Goal: Transaction & Acquisition: Obtain resource

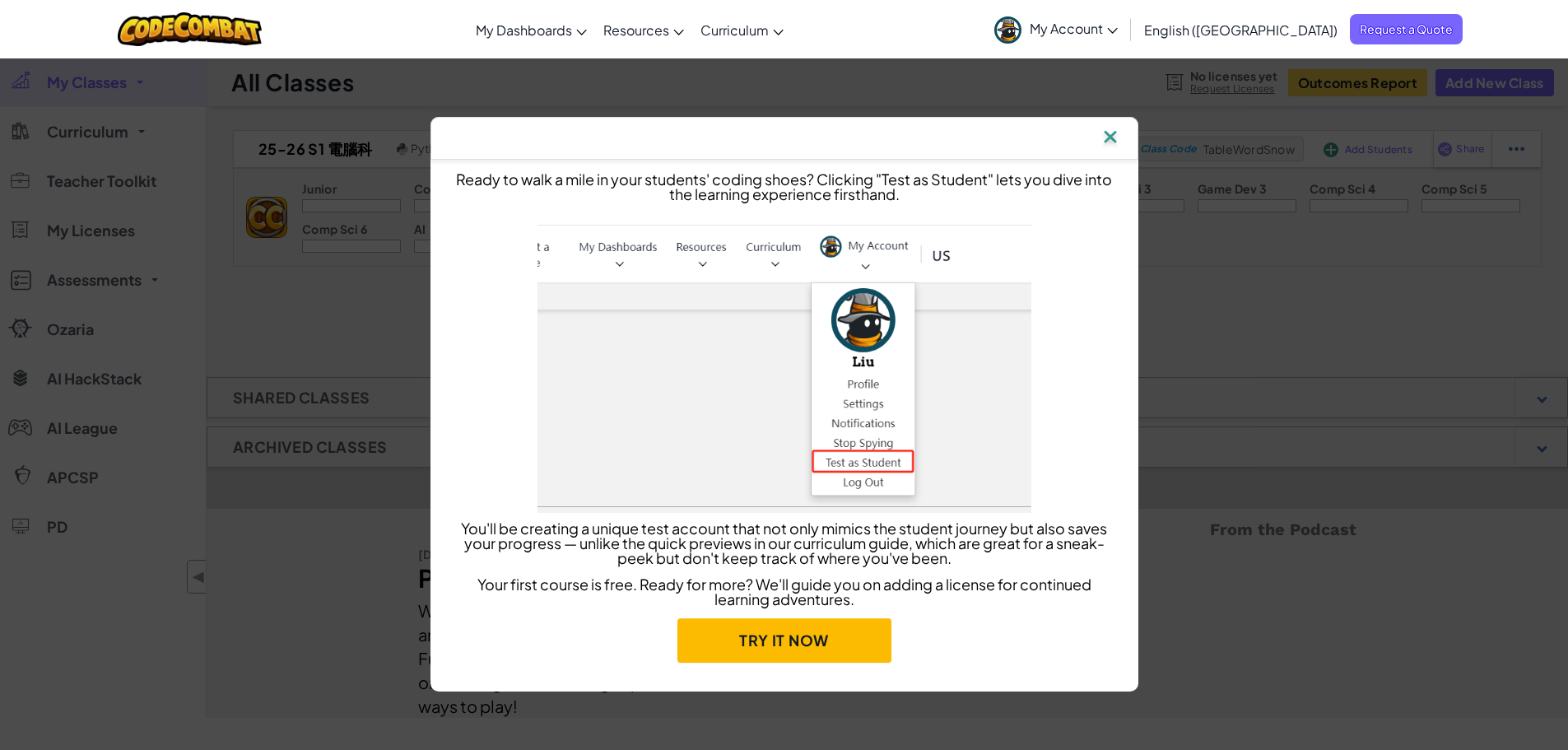
click at [1109, 138] on img at bounding box center [1110, 138] width 21 height 25
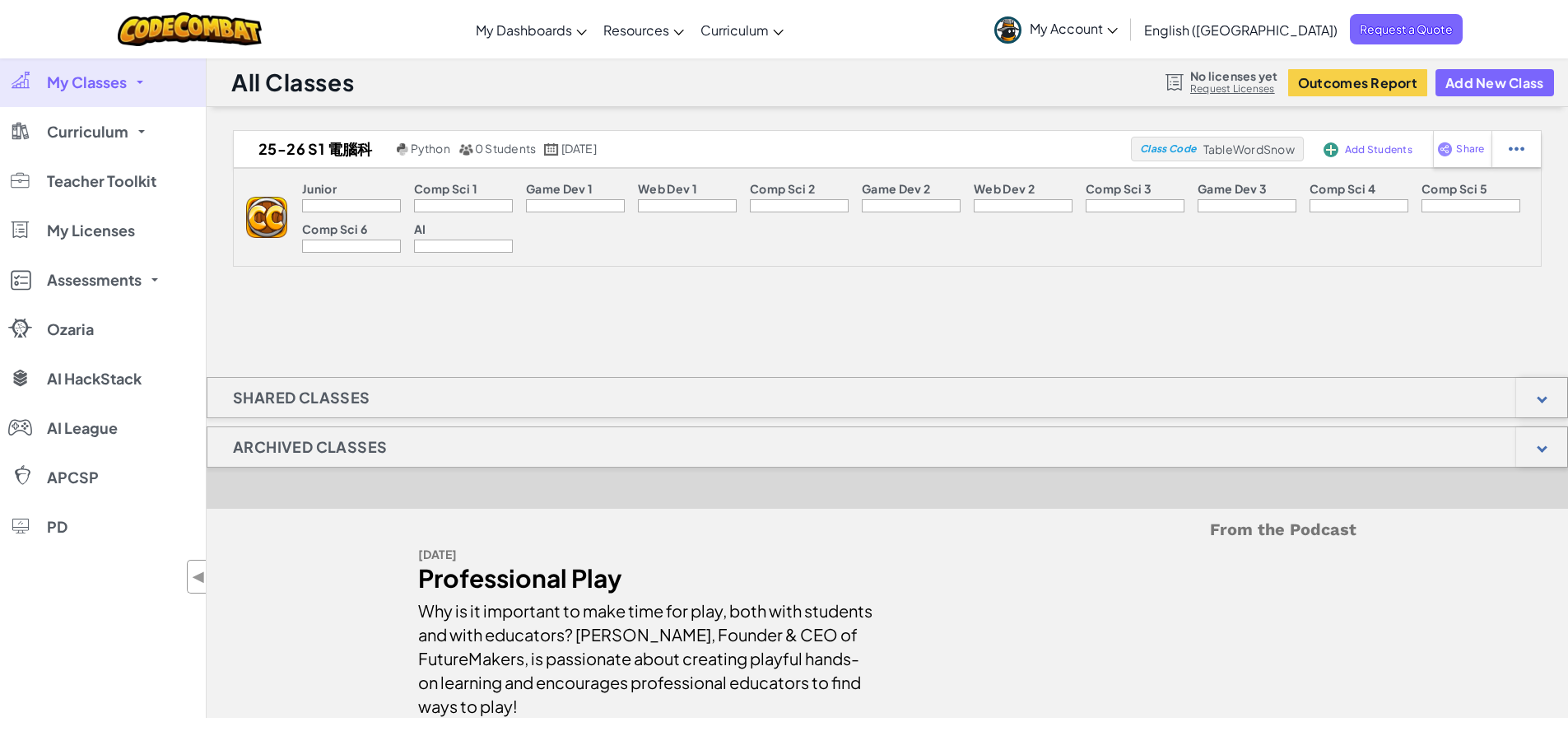
click at [1248, 88] on link "Request Licenses" at bounding box center [1234, 89] width 87 height 13
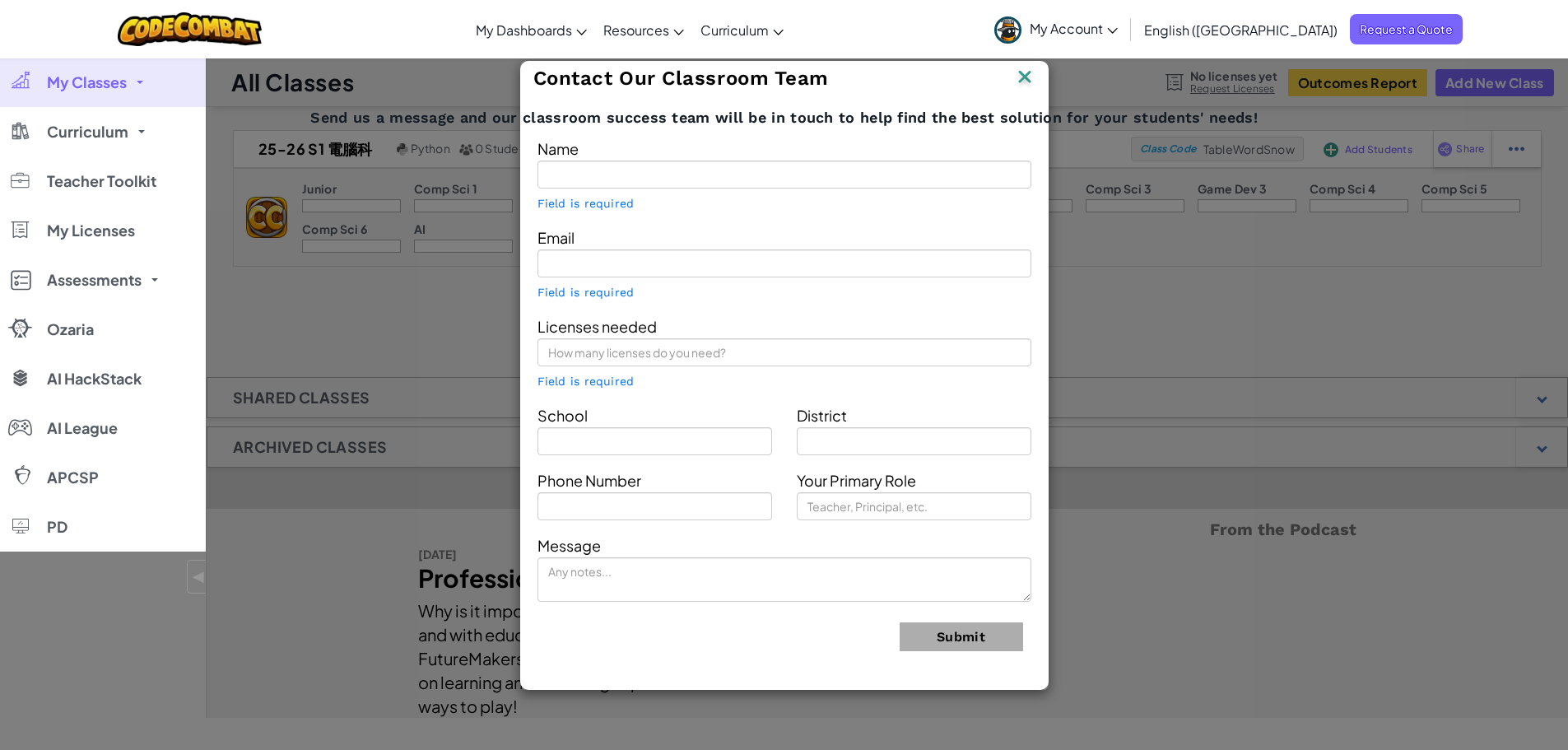
type input "[PERSON_NAME], [PERSON_NAME]"
type input "[EMAIL_ADDRESS][DOMAIN_NAME]"
type input "HKICC [PERSON_NAME] [PERSON_NAME] School of Creativity"
type input "Kowloon"
type input "Technology coordinator"
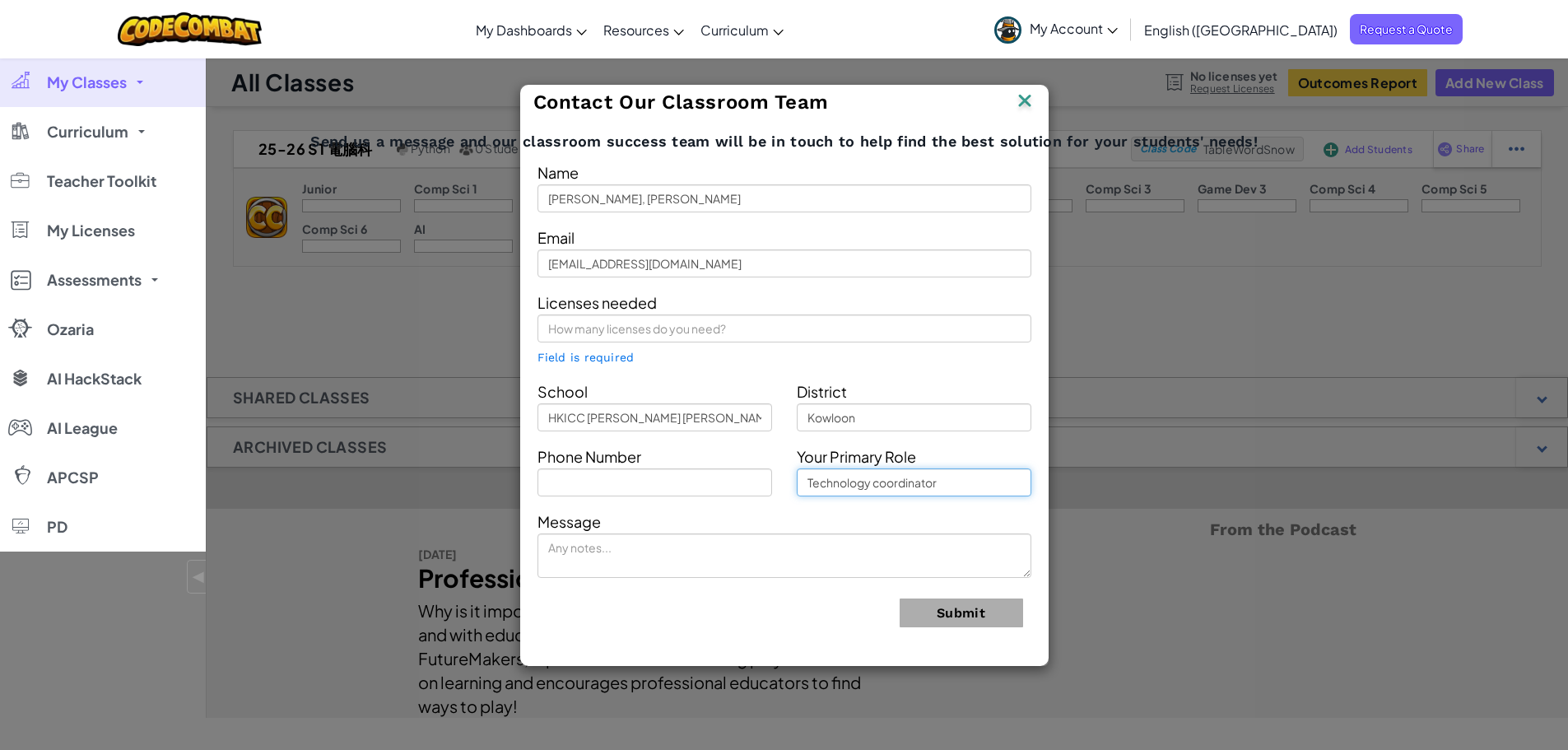
click at [882, 481] on input "Technology coordinator" at bounding box center [914, 482] width 235 height 28
click at [974, 447] on div "Your Primary Role Technology coordinator" at bounding box center [914, 469] width 259 height 52
click at [906, 425] on input "Kowloon" at bounding box center [914, 417] width 235 height 28
click at [722, 415] on input "HKICC [PERSON_NAME] [PERSON_NAME] School of Creativity" at bounding box center [654, 417] width 235 height 28
click at [818, 375] on form "Name [PERSON_NAME], [PERSON_NAME] Email [EMAIL_ADDRESS][DOMAIN_NAME] Licenses n…" at bounding box center [784, 400] width 494 height 480
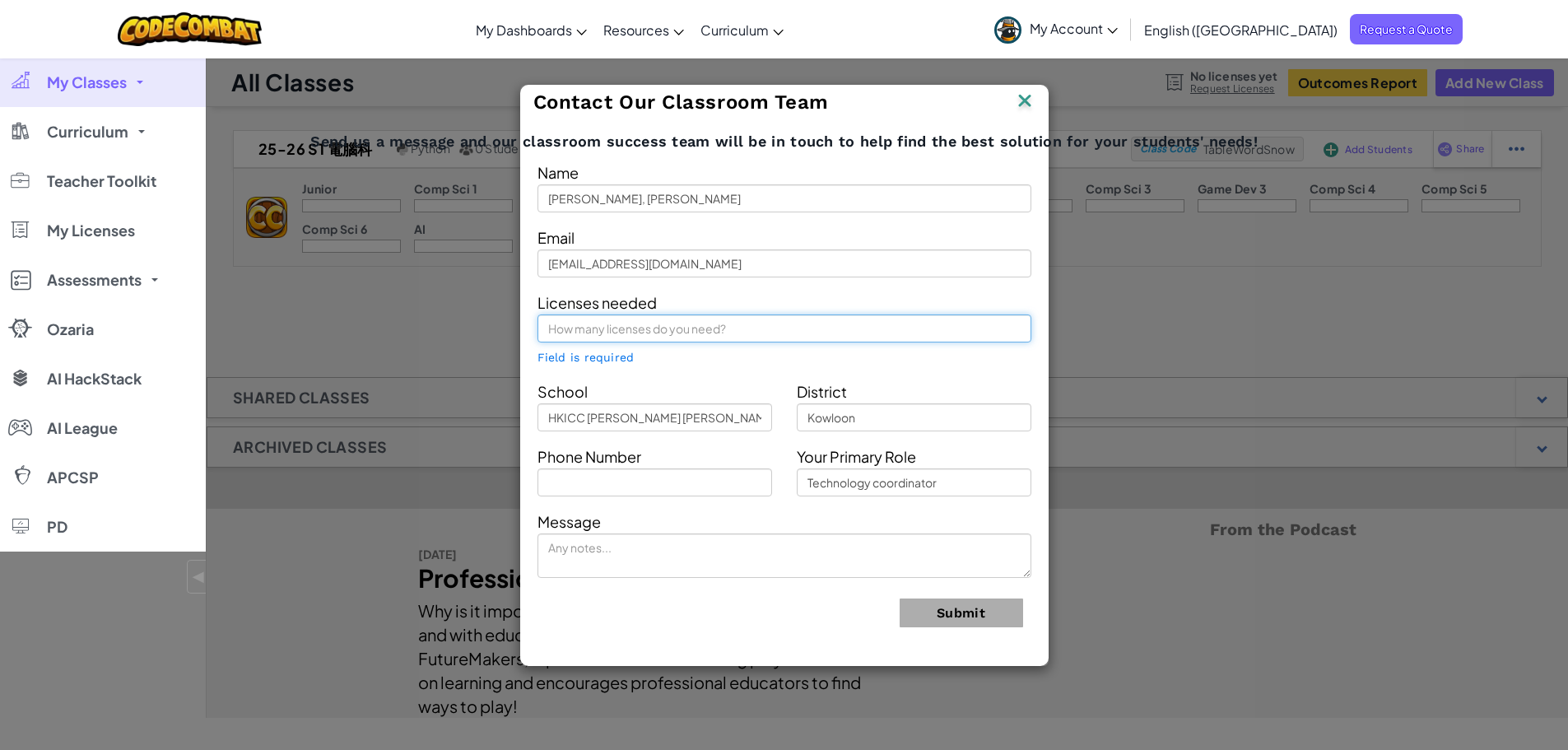
click at [619, 341] on input "text" at bounding box center [784, 328] width 494 height 28
type input "1"
click at [1023, 99] on img at bounding box center [1025, 102] width 21 height 25
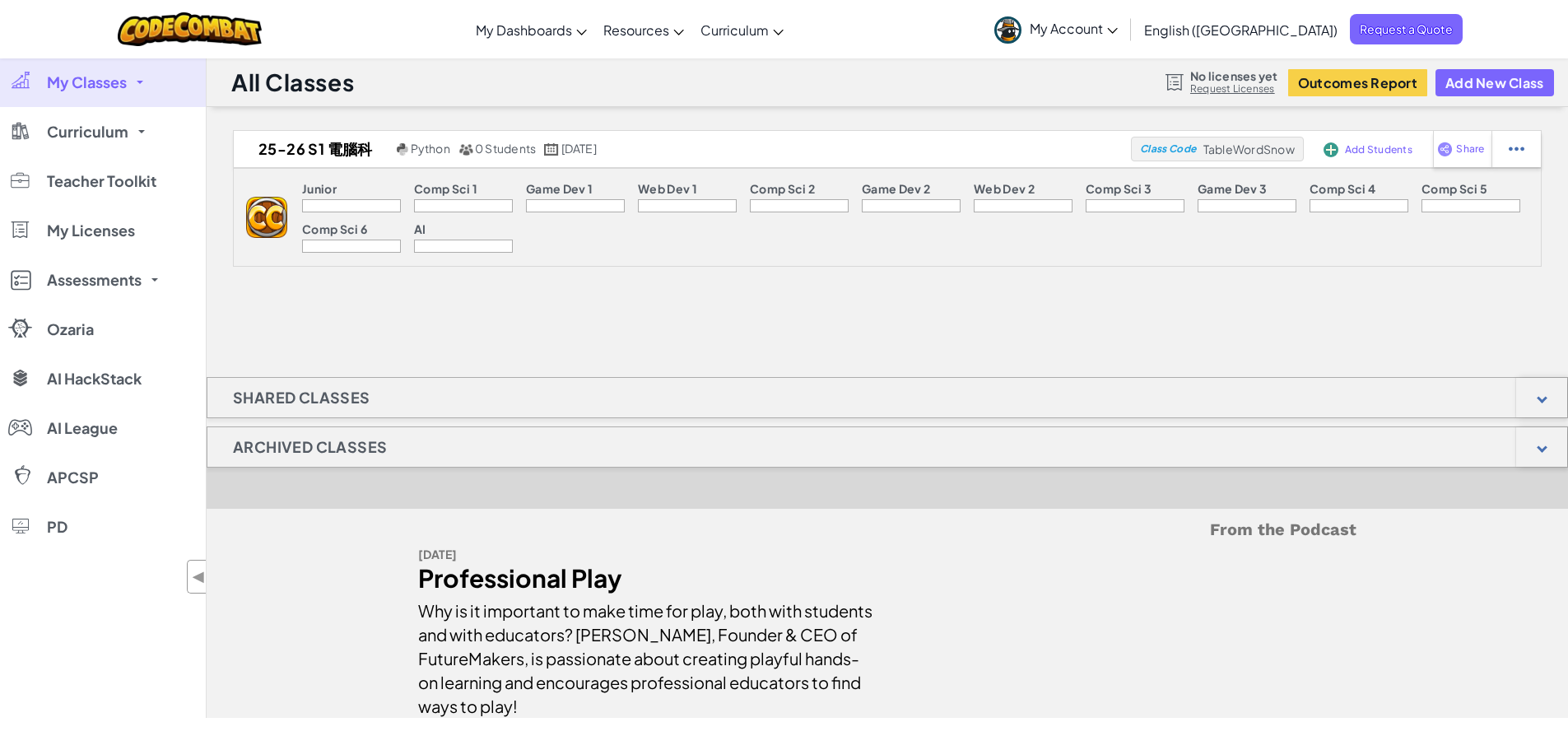
scroll to position [247, 0]
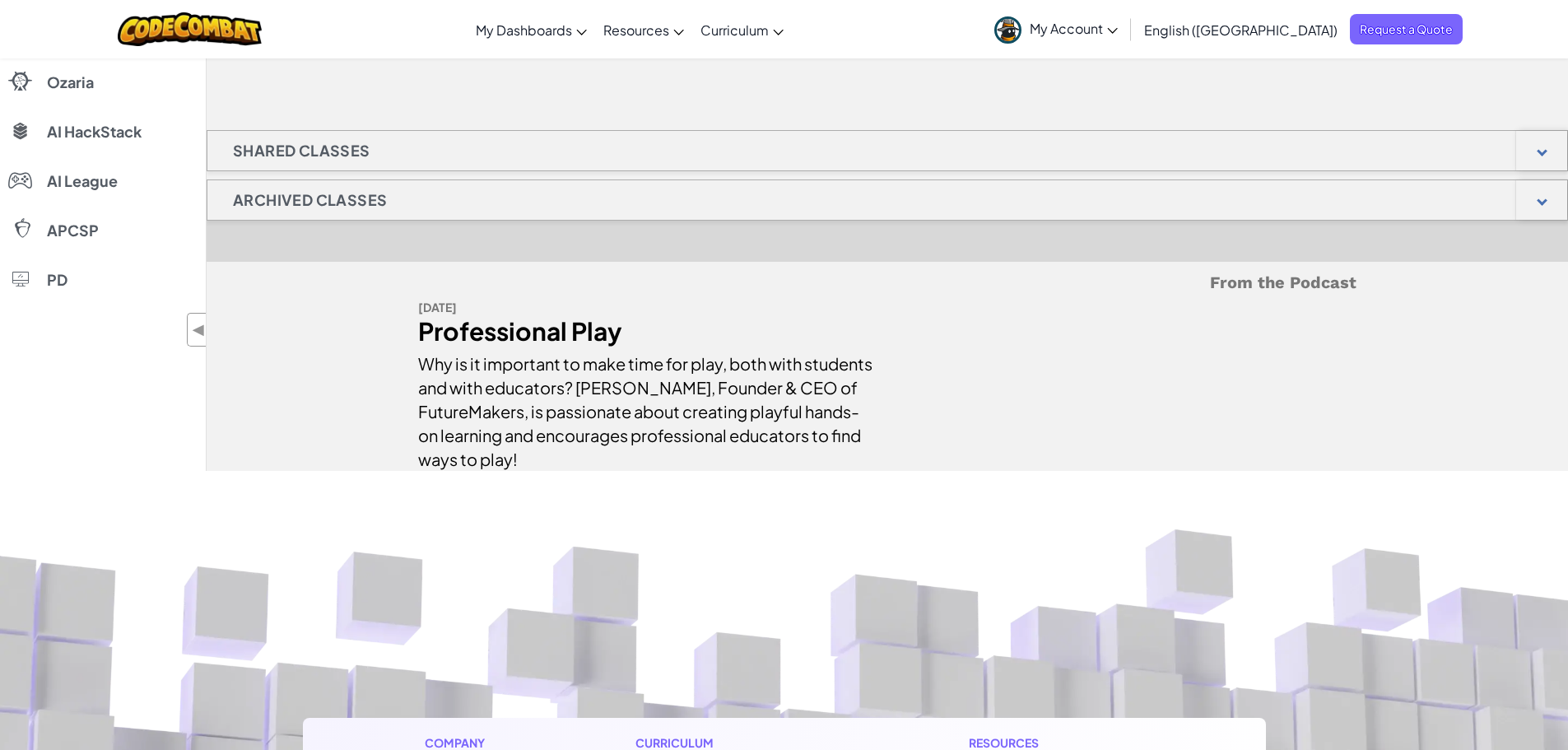
click at [319, 210] on h1 "Archived Classes" at bounding box center [310, 200] width 205 height 41
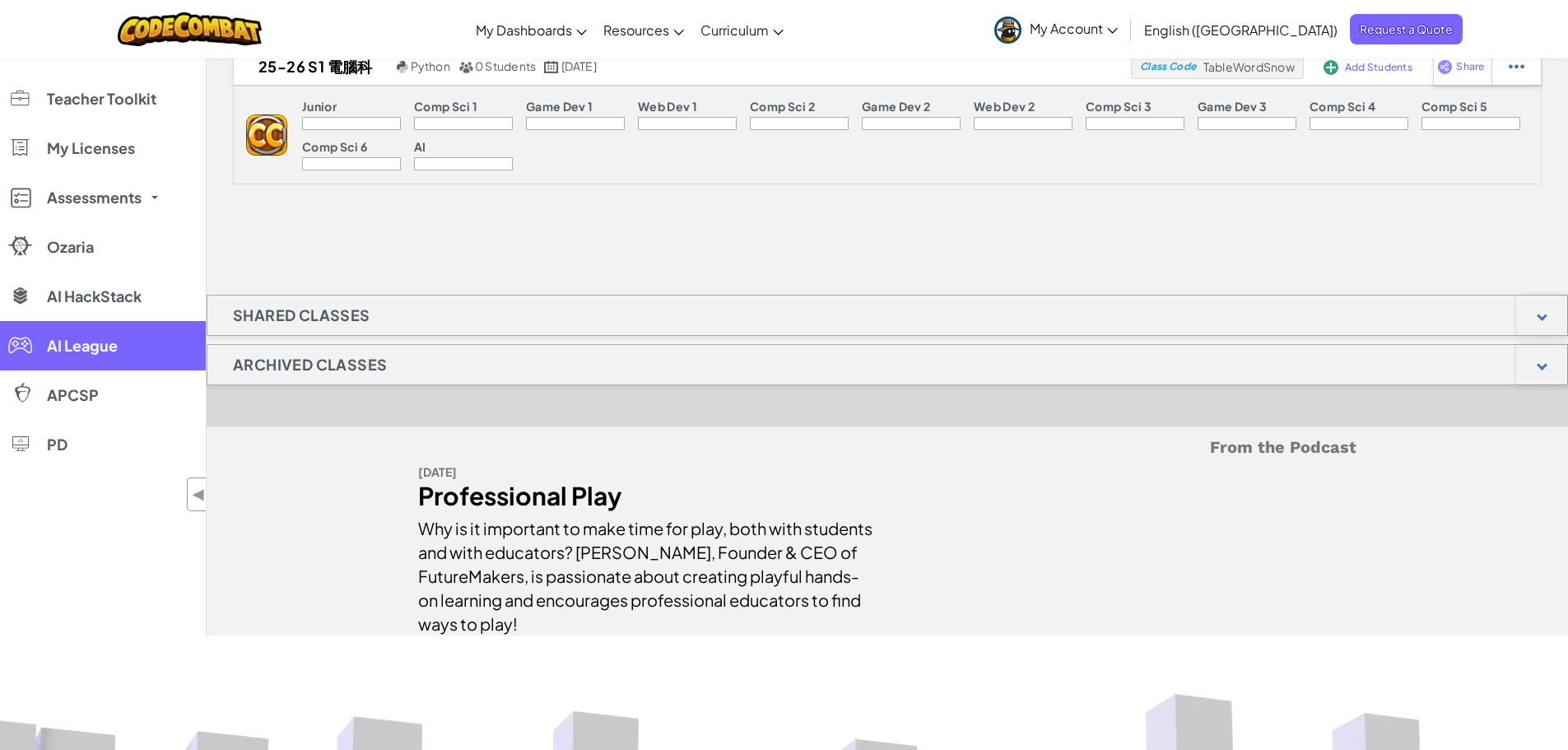
scroll to position [0, 0]
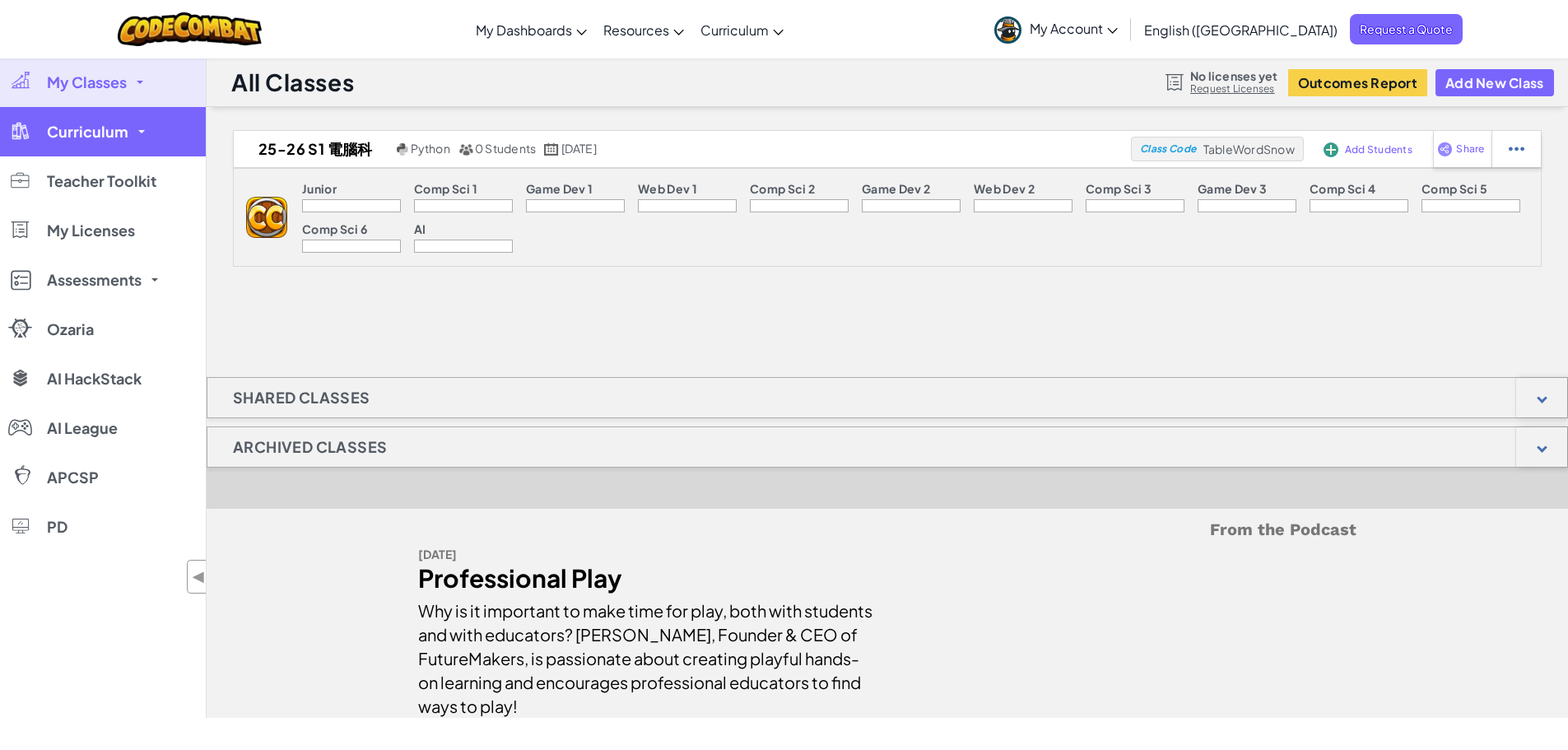
click at [152, 133] on link "Curriculum" at bounding box center [103, 132] width 206 height 50
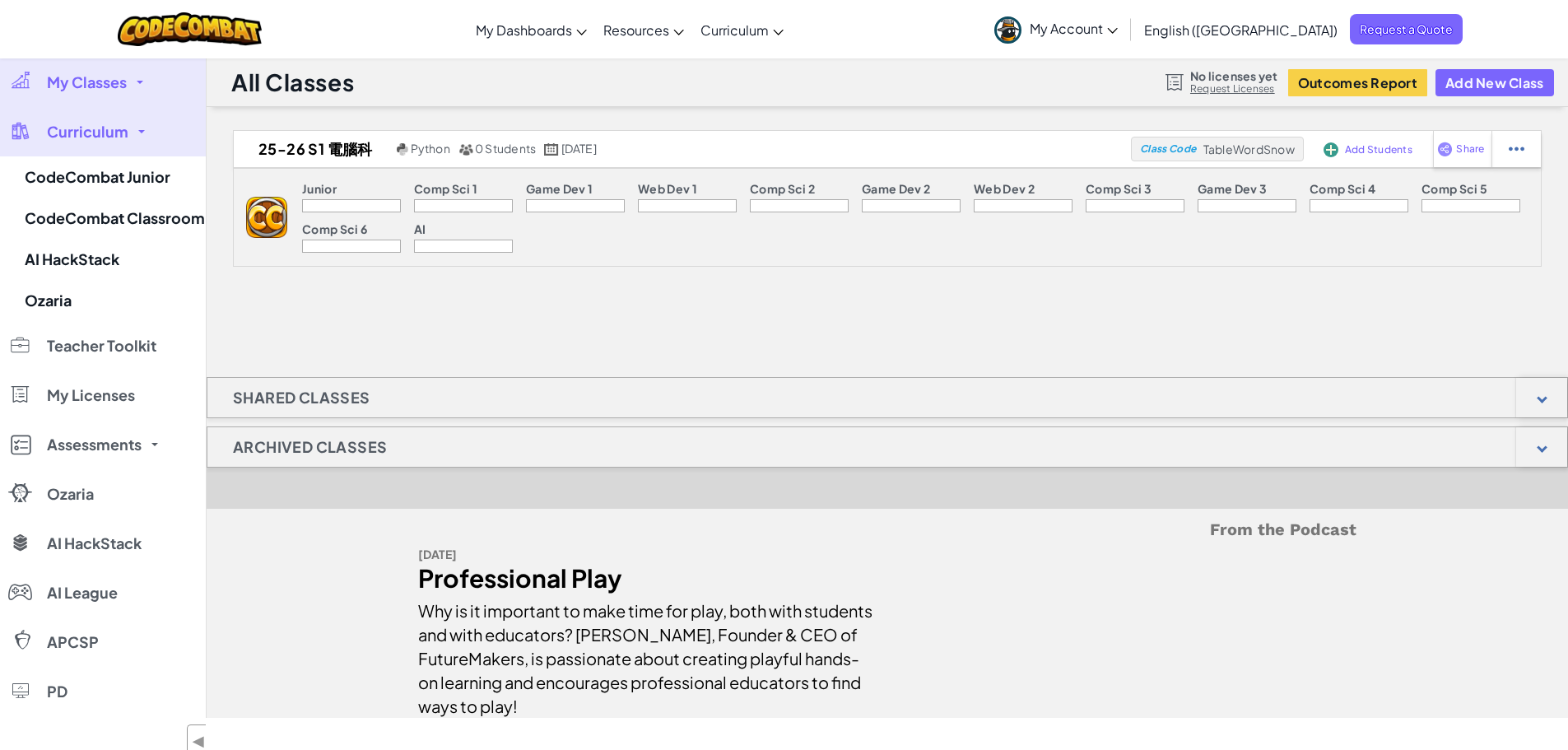
click at [152, 133] on link "Curriculum" at bounding box center [103, 132] width 206 height 50
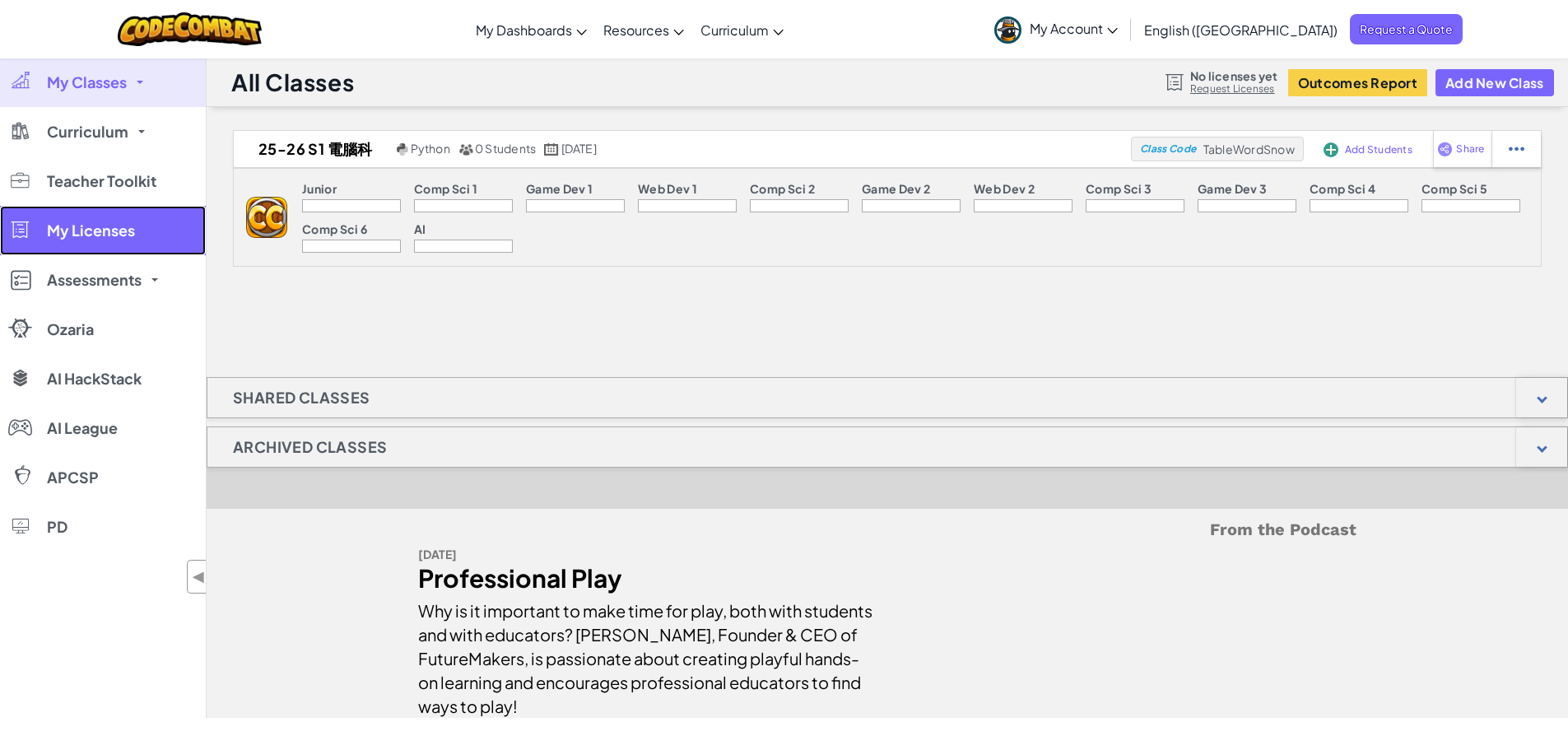
click at [133, 237] on span "My Licenses" at bounding box center [91, 230] width 88 height 15
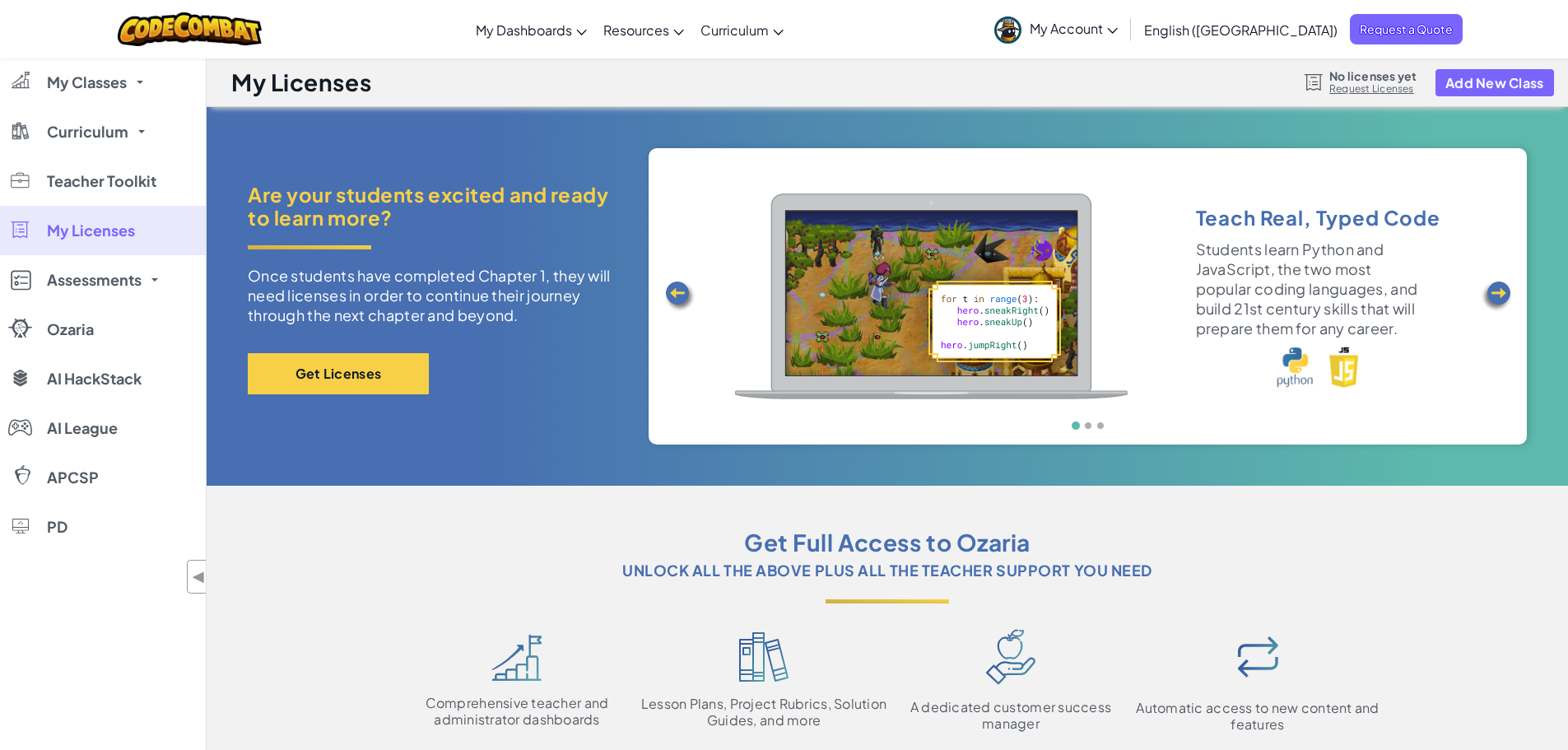
click at [1499, 283] on img at bounding box center [1497, 296] width 33 height 33
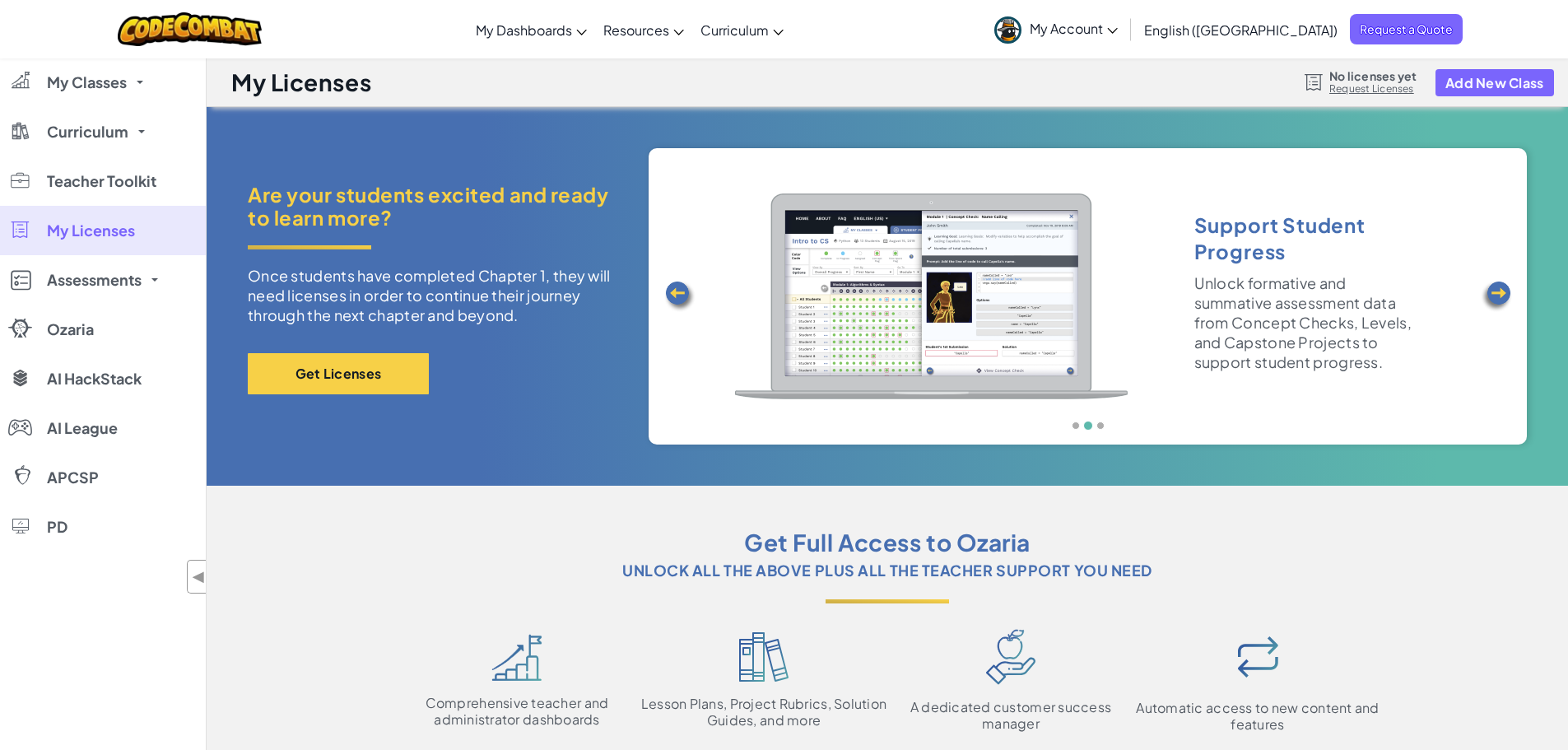
click at [1499, 283] on img at bounding box center [1497, 296] width 33 height 33
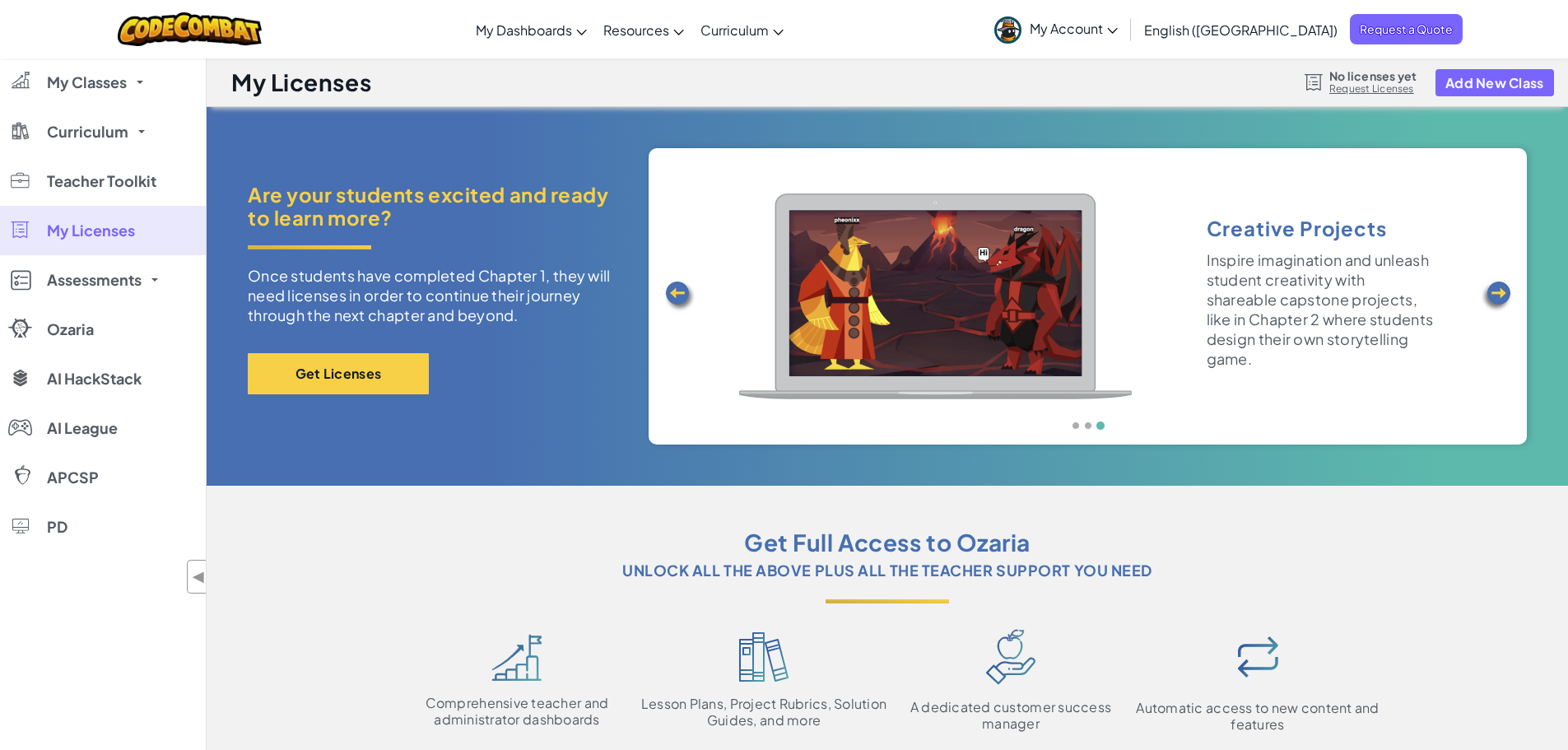
click at [1499, 283] on img at bounding box center [1497, 296] width 33 height 33
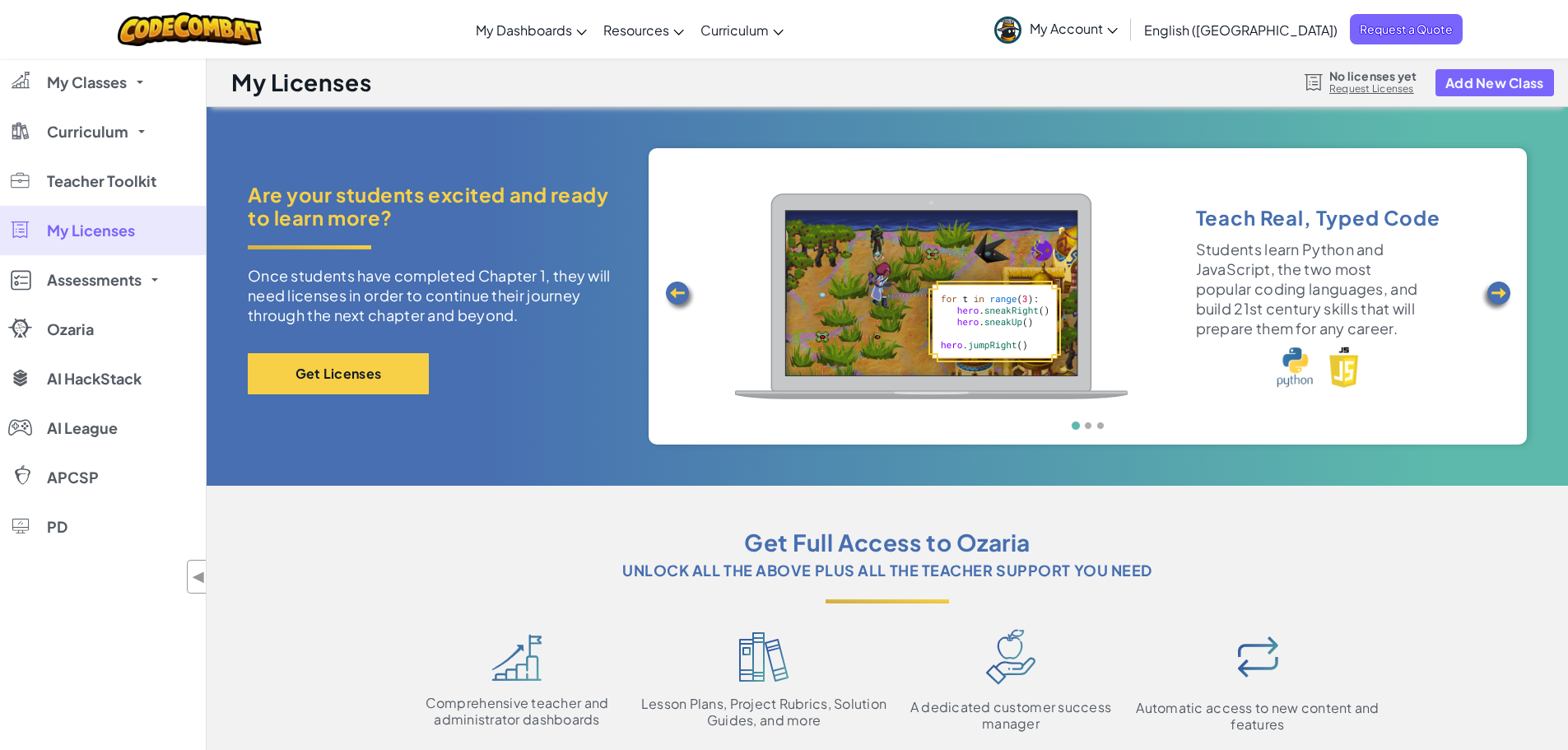
click at [284, 394] on div "Are your students excited and ready to learn more? Once students have completed…" at bounding box center [435, 296] width 376 height 228
click at [334, 374] on button "Get Licenses" at bounding box center [338, 373] width 181 height 41
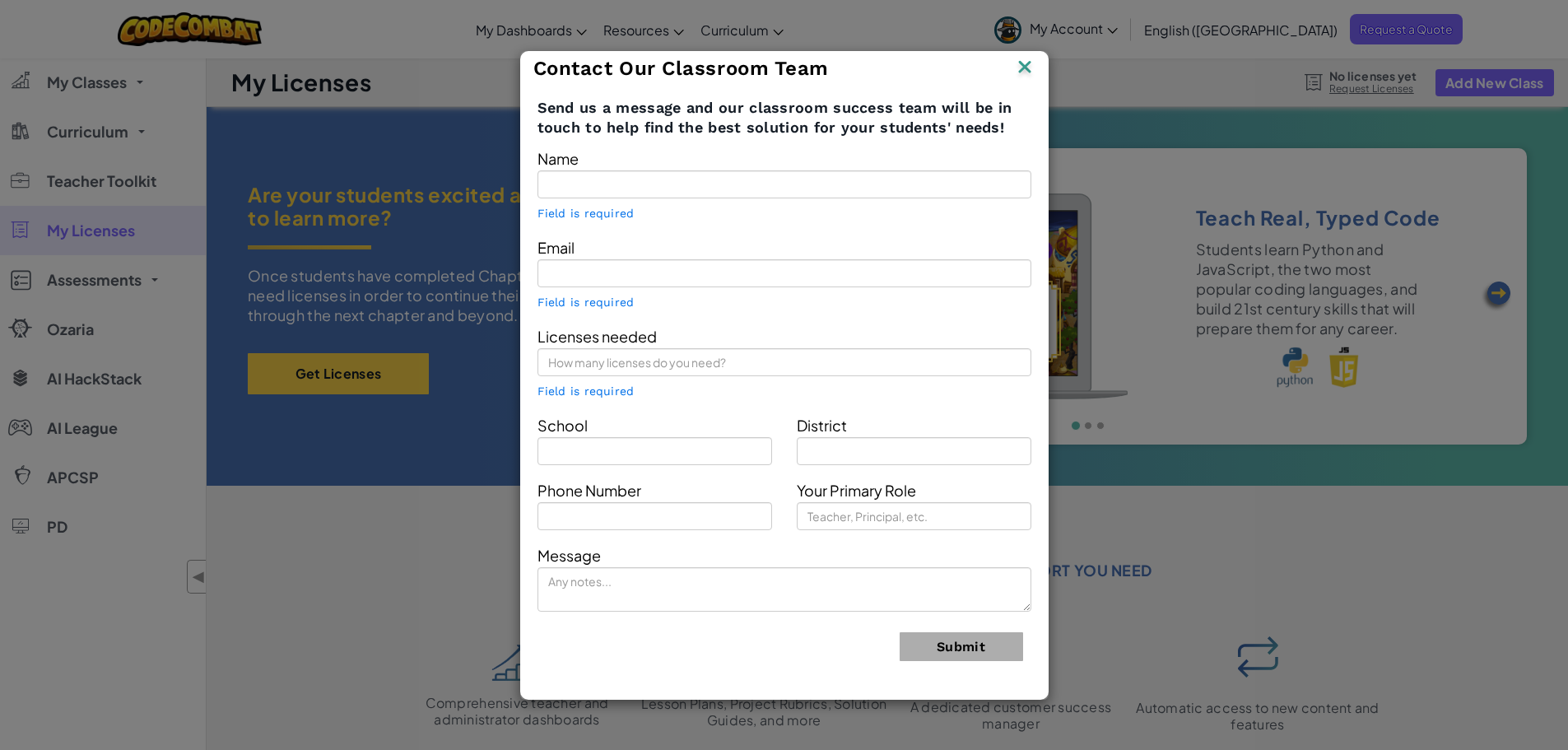
type input "[PERSON_NAME], [PERSON_NAME]"
type input "[EMAIL_ADDRESS][DOMAIN_NAME]"
type input "HKICC [PERSON_NAME] [PERSON_NAME] School of Creativity"
type input "Kowloon"
type input "Technology coordinator"
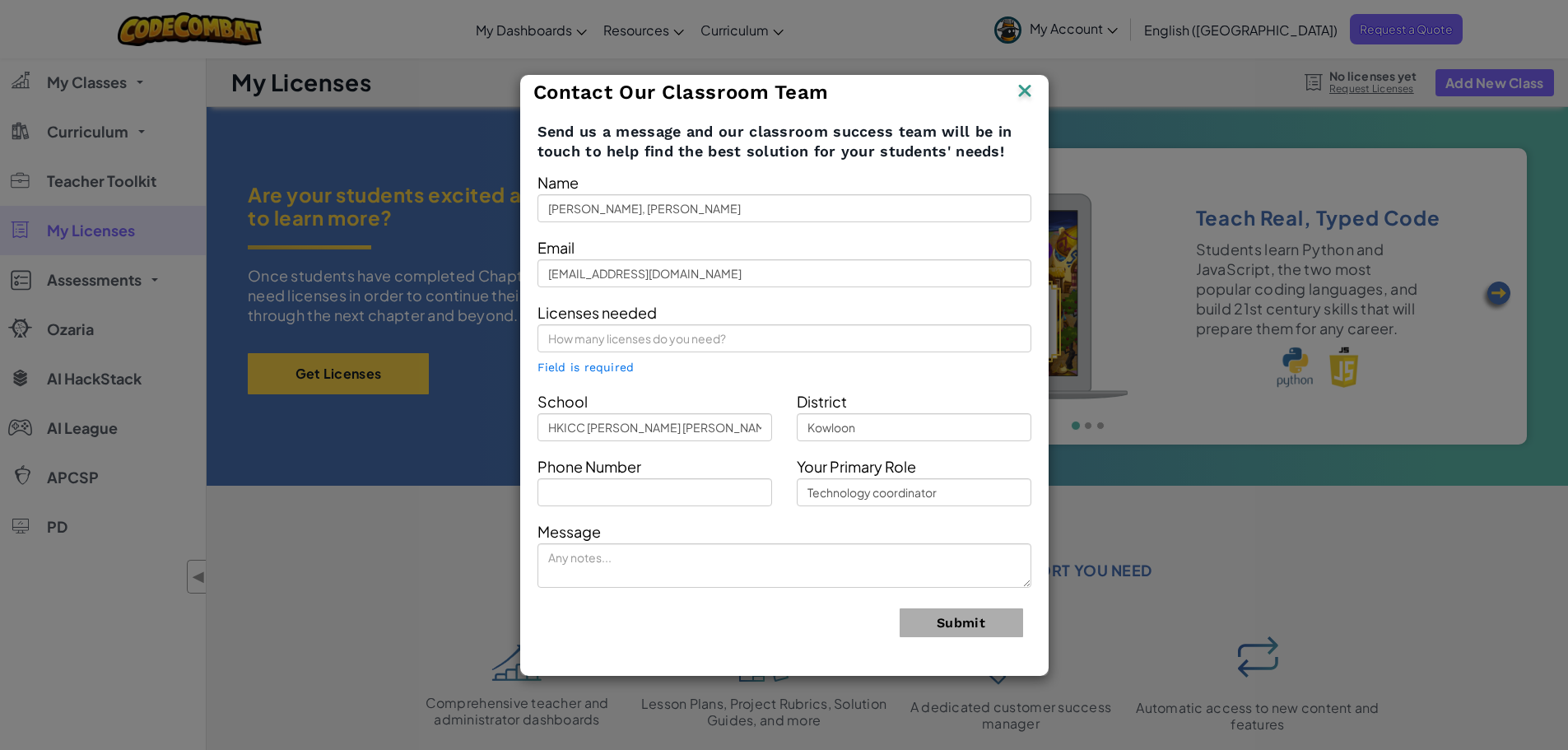
click at [466, 357] on div "Contact Our Classroom Team Send us a message and our classroom success team wil…" at bounding box center [784, 375] width 1568 height 750
click at [1024, 90] on img at bounding box center [1025, 92] width 21 height 25
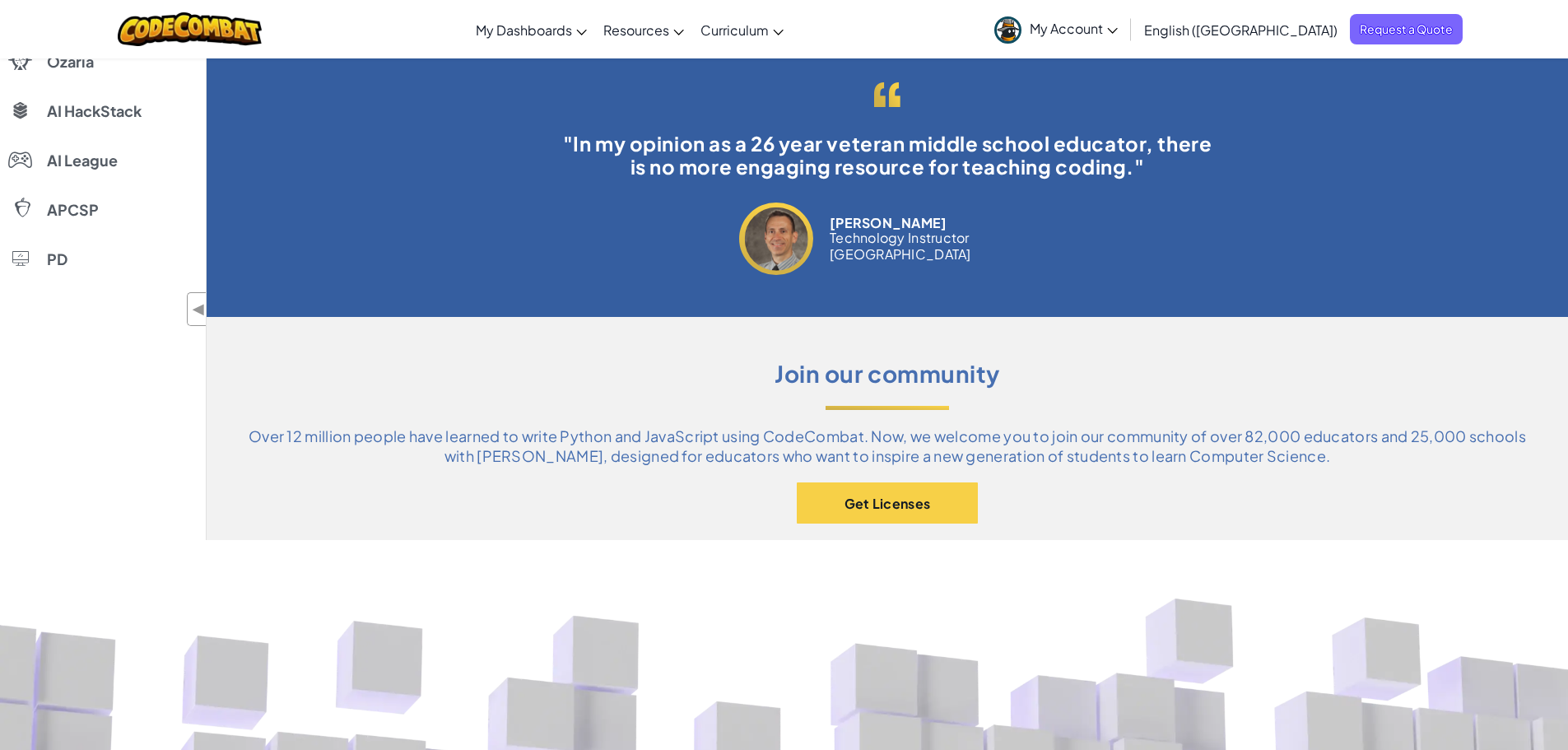
scroll to position [988, 0]
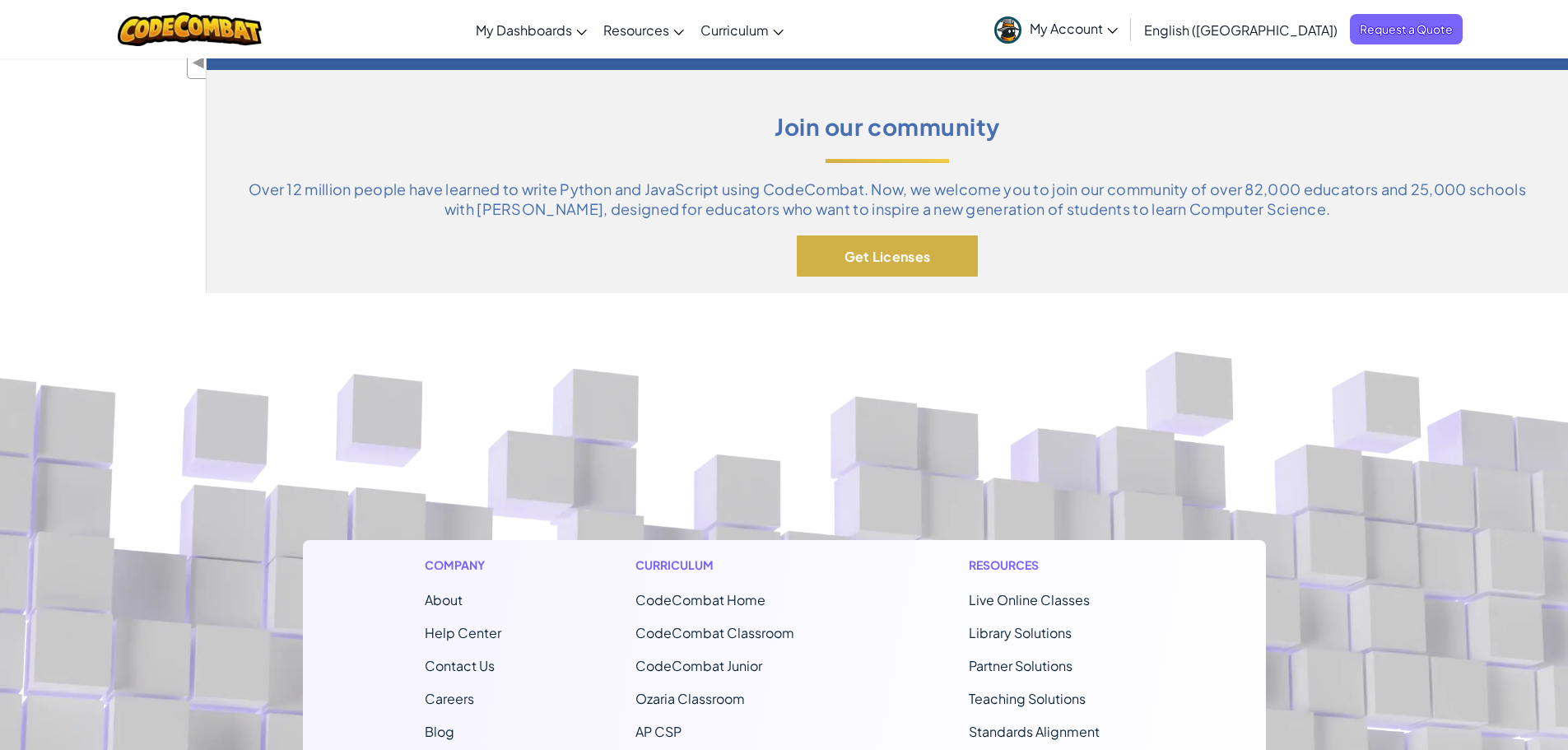
click at [921, 259] on button "Get Licenses" at bounding box center [887, 256] width 181 height 41
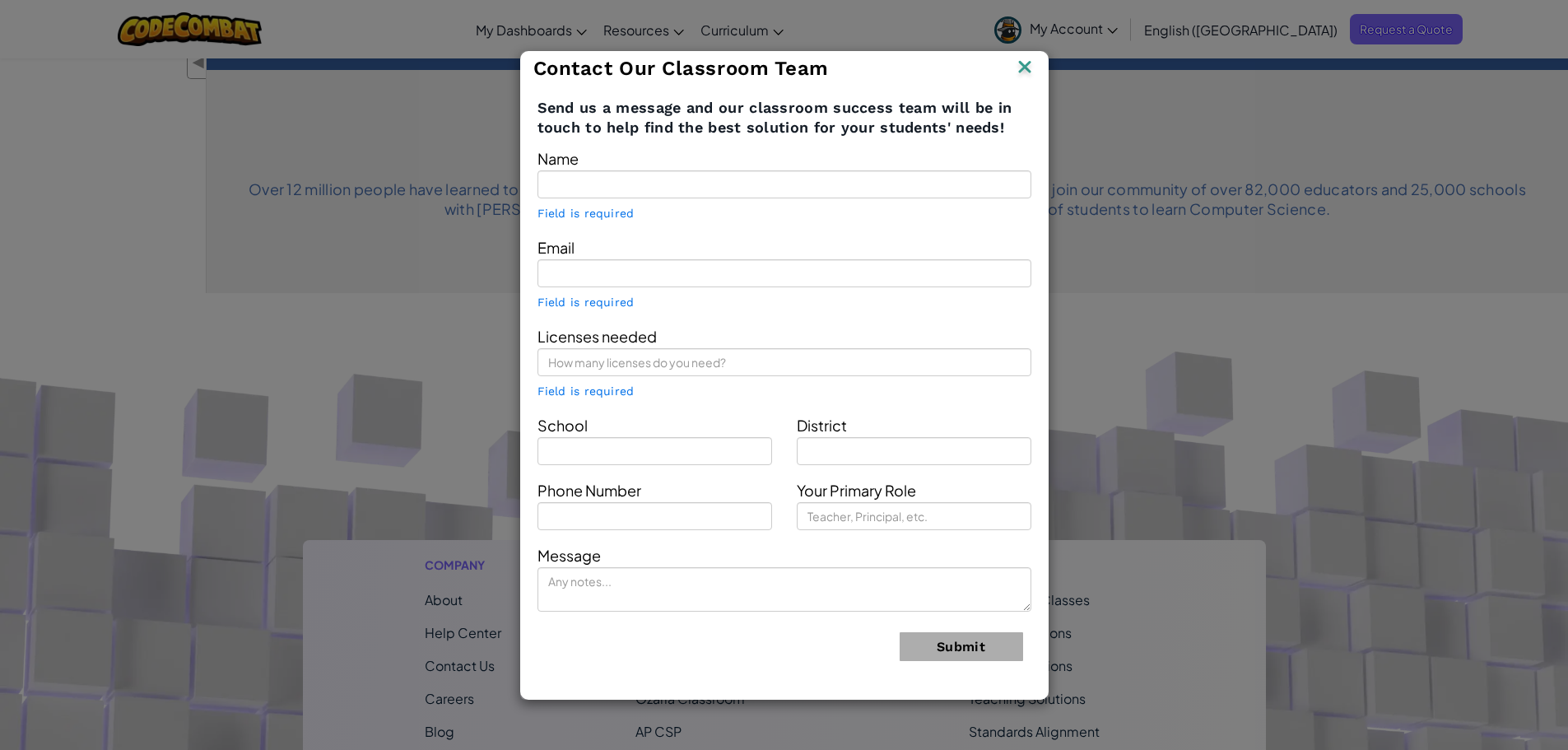
type input "[PERSON_NAME], [PERSON_NAME]"
type input "[EMAIL_ADDRESS][DOMAIN_NAME]"
type input "HKICC [PERSON_NAME] [PERSON_NAME] School of Creativity"
type input "Kowloon"
type input "Technology coordinator"
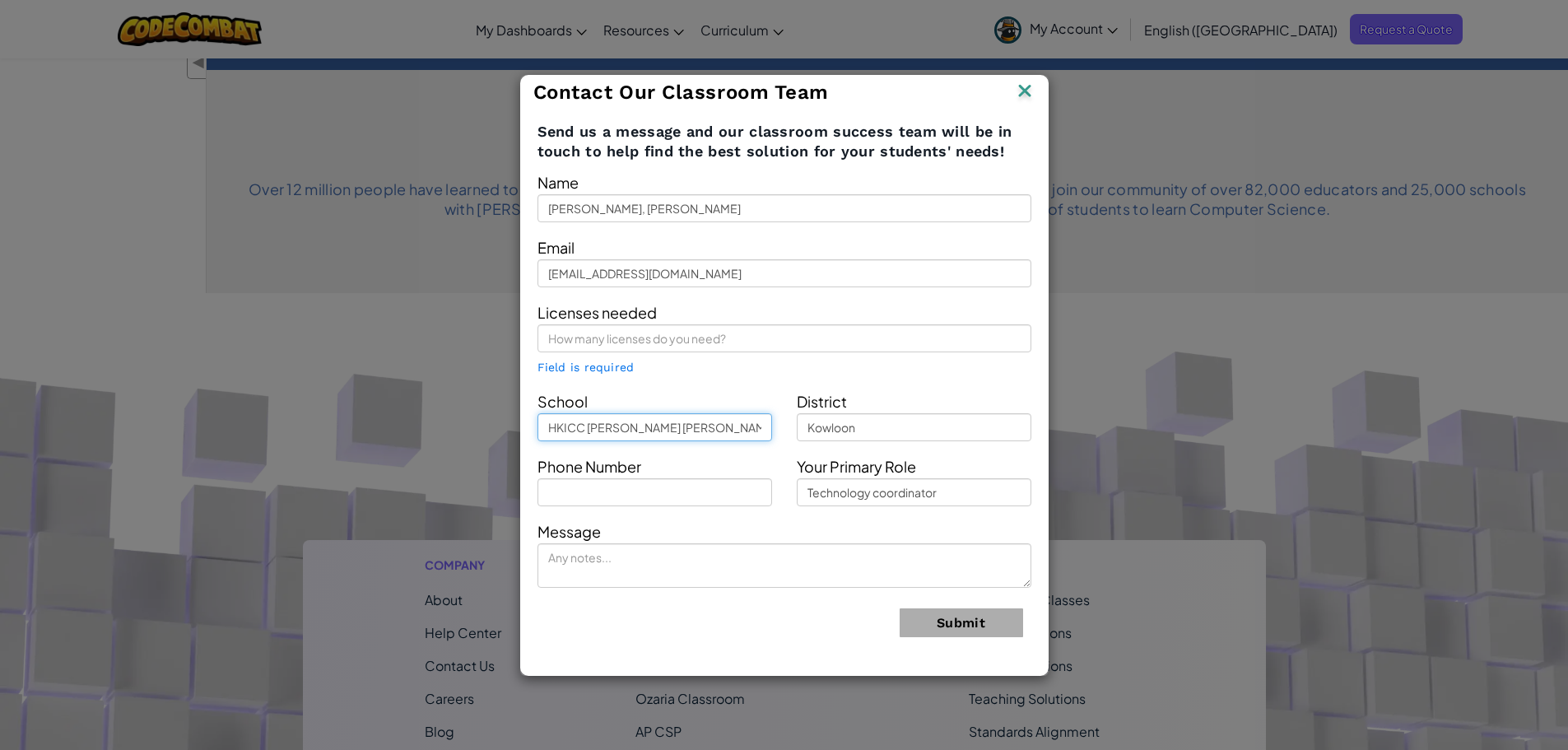
click at [677, 418] on input "HKICC [PERSON_NAME] [PERSON_NAME] School of Creativity" at bounding box center [654, 427] width 235 height 28
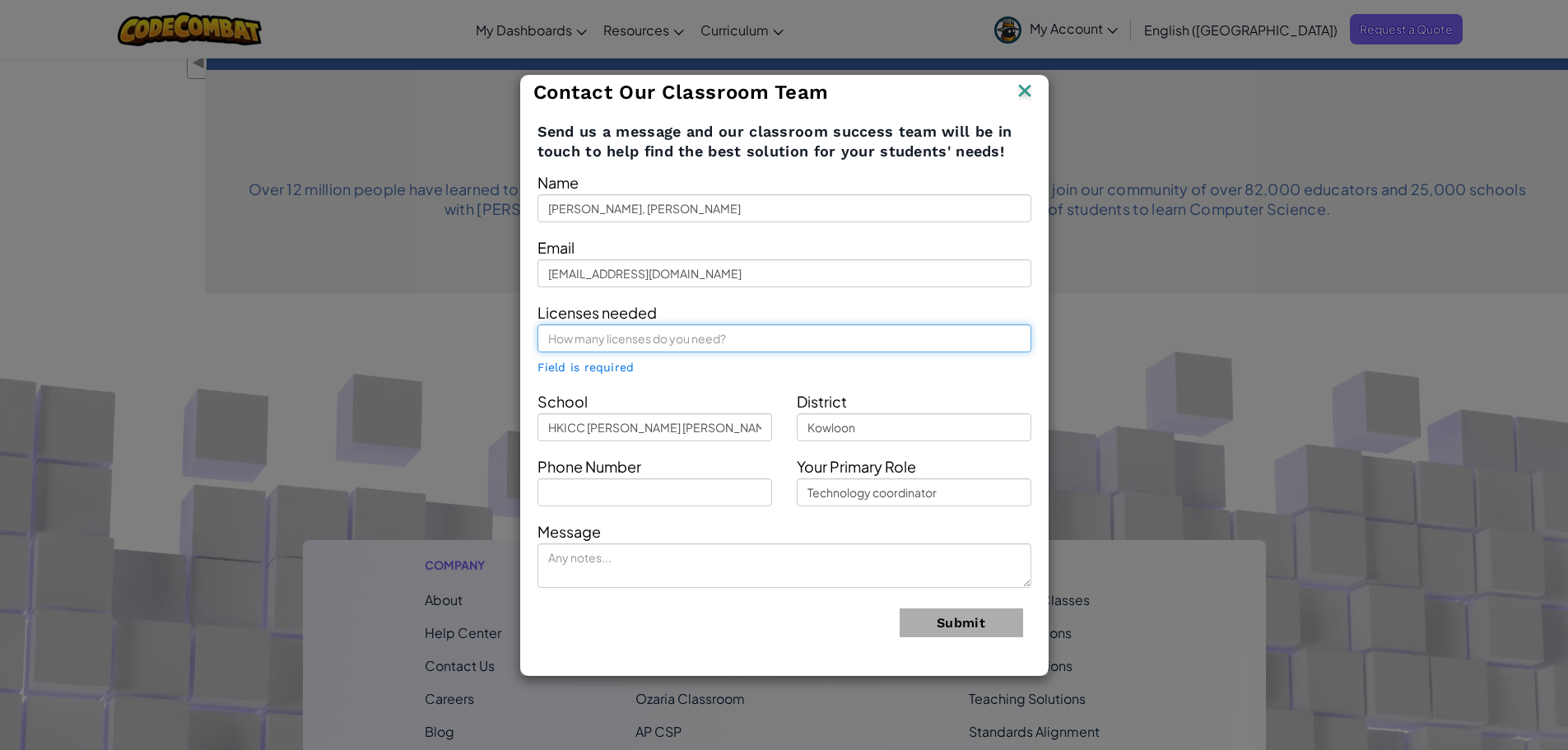
click at [718, 343] on input "text" at bounding box center [784, 338] width 494 height 28
click at [1022, 92] on img at bounding box center [1025, 92] width 21 height 25
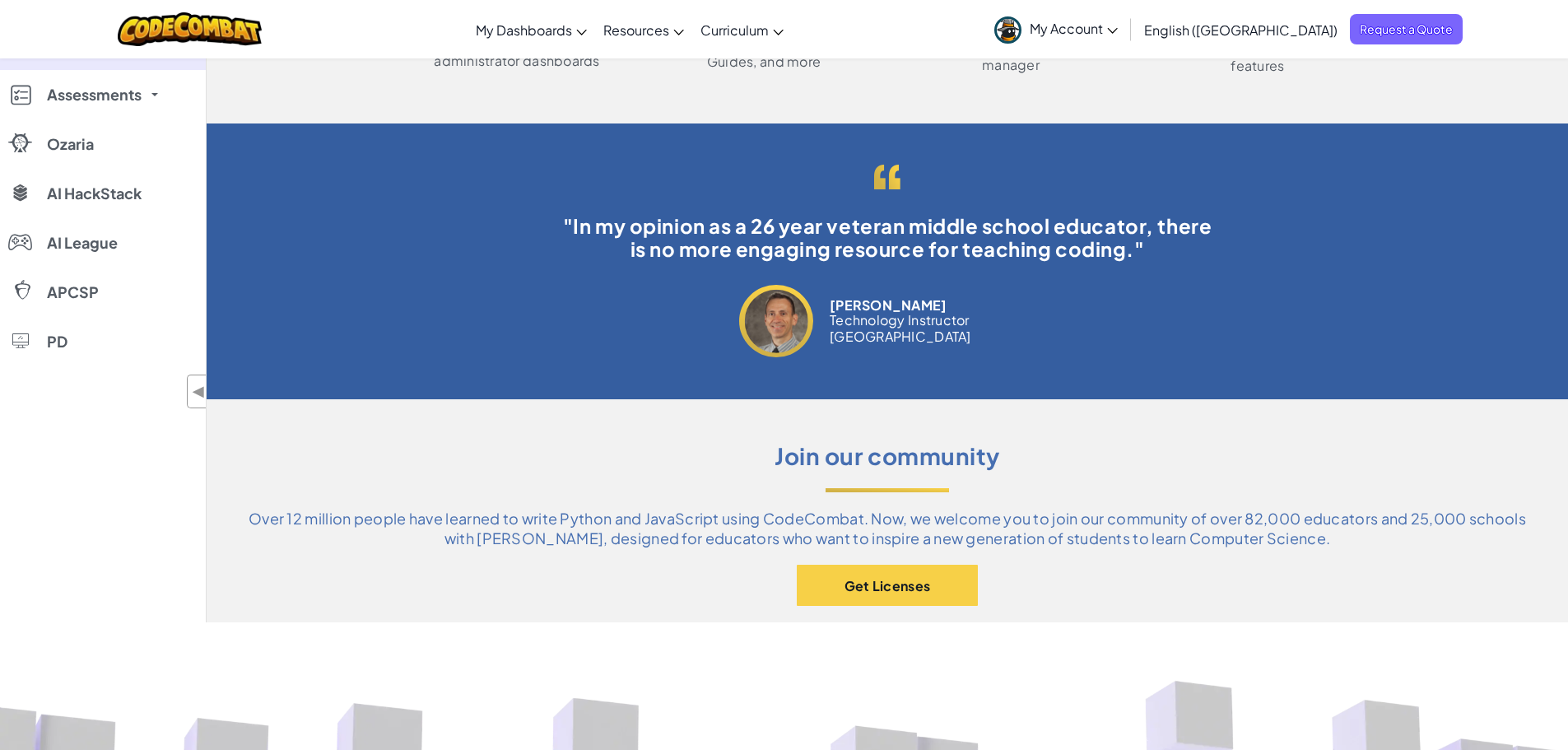
scroll to position [494, 0]
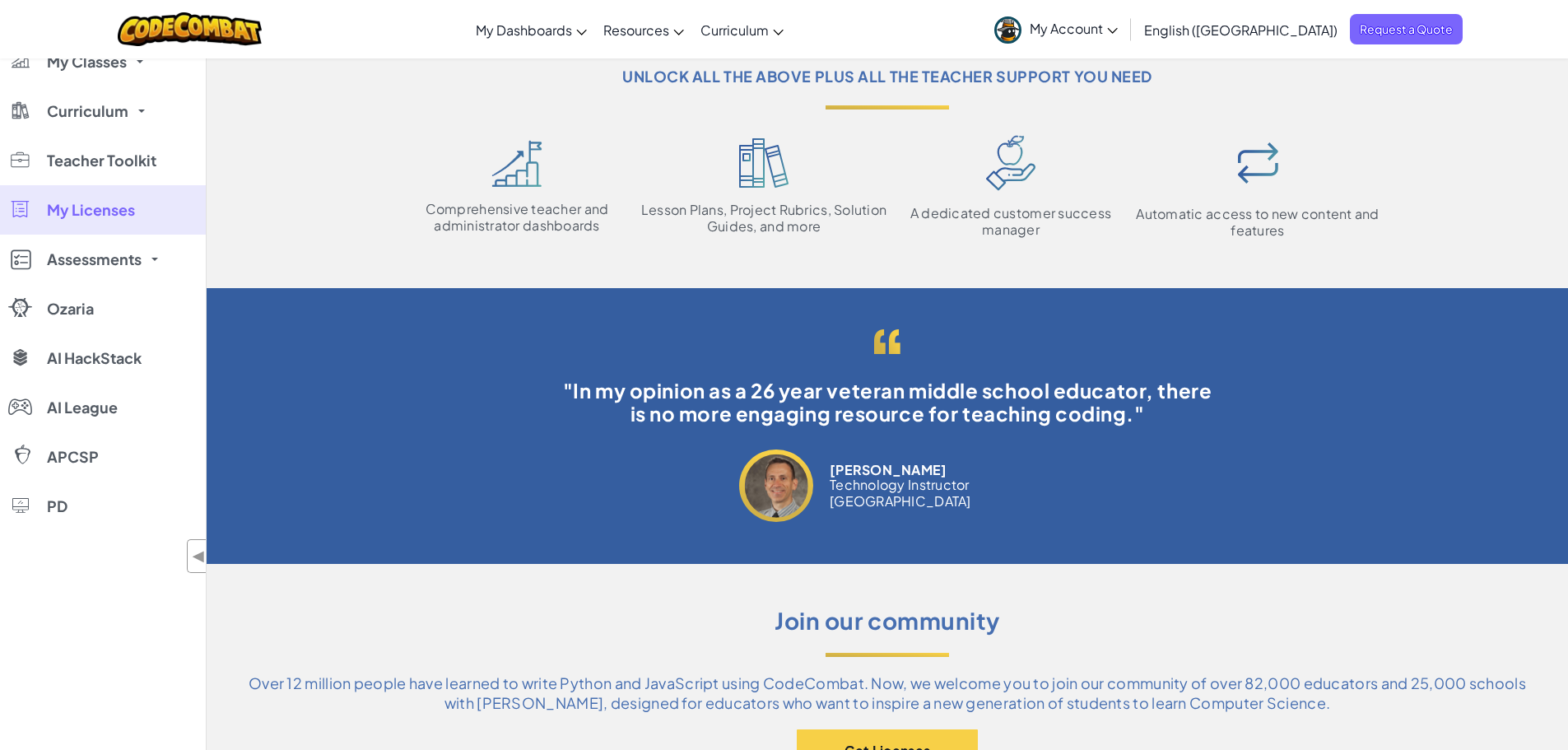
click at [322, 156] on div "Get Full Access to Ozaria Unlock all the above plus all the teacher support you…" at bounding box center [887, 140] width 1279 height 215
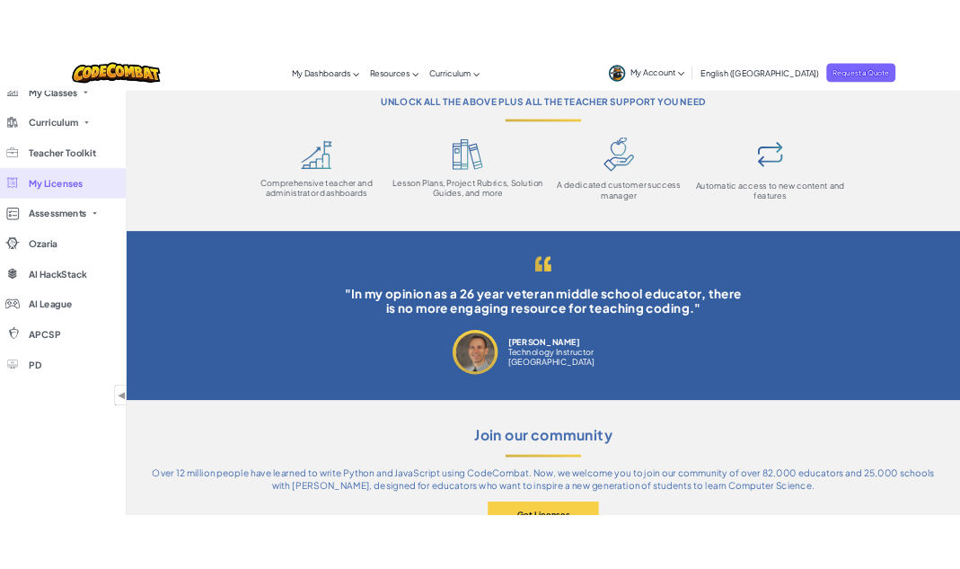
scroll to position [0, 0]
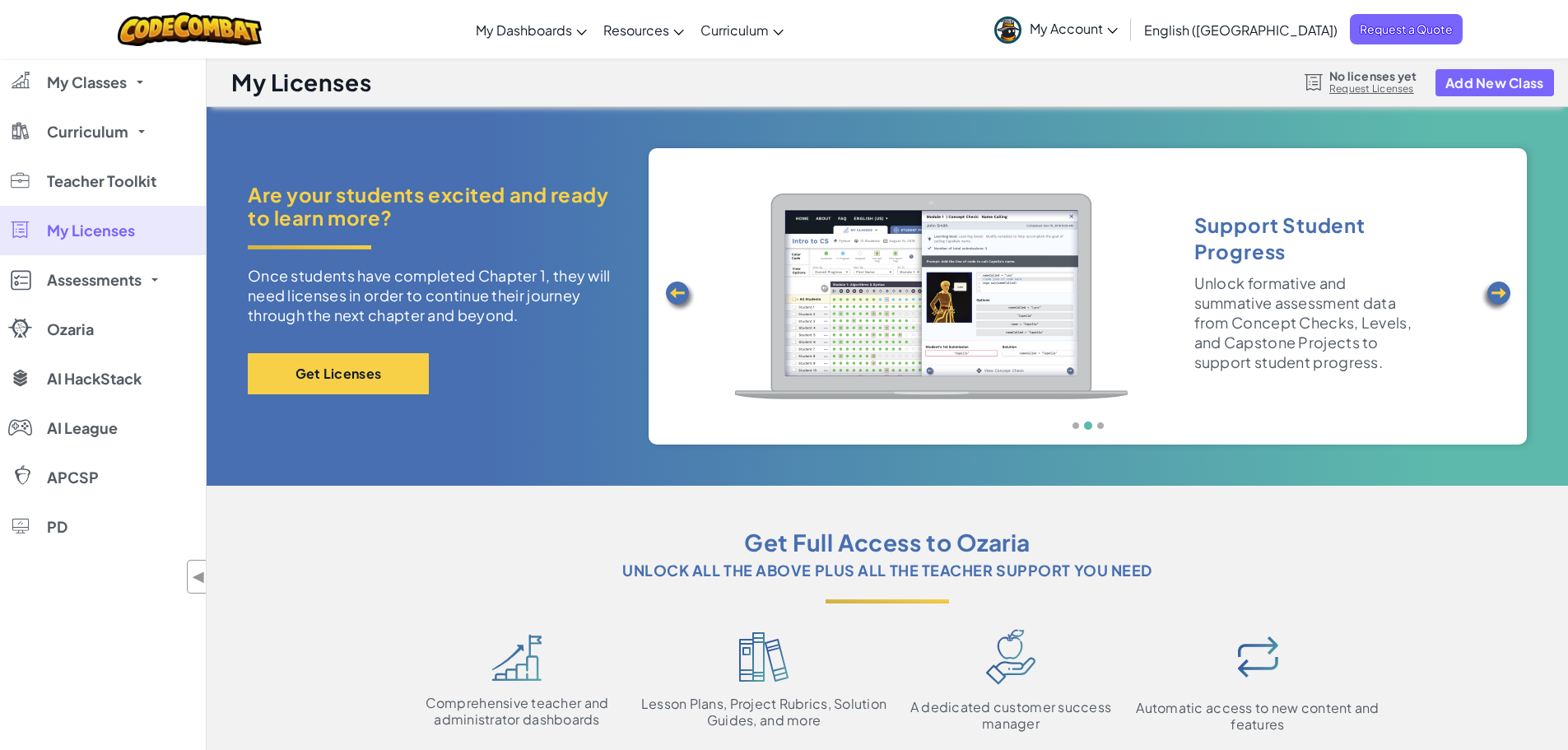
click at [382, 193] on span "Are your students excited and ready to learn more?" at bounding box center [435, 205] width 376 height 46
click at [380, 192] on span "Are your students excited and ready to learn more?" at bounding box center [435, 205] width 376 height 46
copy span "students"
